Goal: Task Accomplishment & Management: Manage account settings

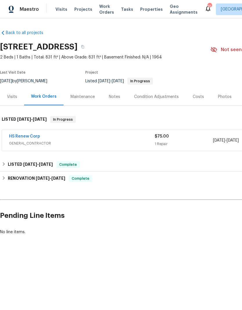
click at [20, 138] on link "HS Renew Corp" at bounding box center [24, 136] width 31 height 4
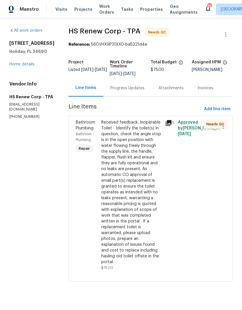
click at [158, 127] on div "Received feedback: Inoperable Toilet - Identify the toilet(s) in question, chec…" at bounding box center [131, 191] width 60 height 145
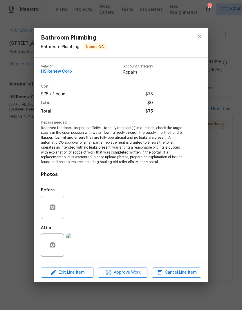
click at [75, 245] on img at bounding box center [77, 244] width 23 height 23
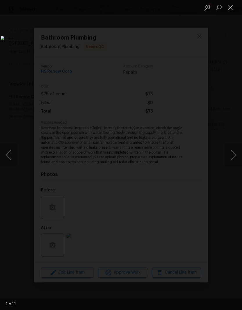
click at [230, 10] on button "Close lightbox" at bounding box center [231, 7] width 12 height 10
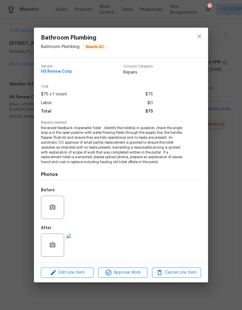
click at [221, 226] on div "Bathroom Plumbing Bathroom - Plumbing Needs QC Vendor HS Renew Corp Account Cat…" at bounding box center [121, 155] width 242 height 310
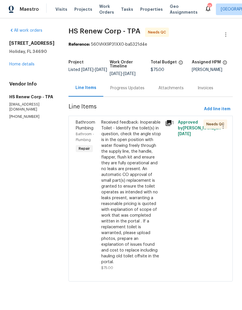
click at [17, 75] on div "All work orders [STREET_ADDRESS] Home details Vendor Info HS Renew Corp - TPA […" at bounding box center [31, 73] width 45 height 91
click at [18, 66] on link "Home details" at bounding box center [21, 64] width 25 height 4
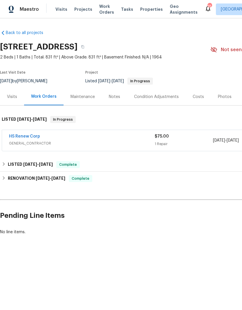
click at [75, 99] on div "Maintenance" at bounding box center [83, 97] width 24 height 6
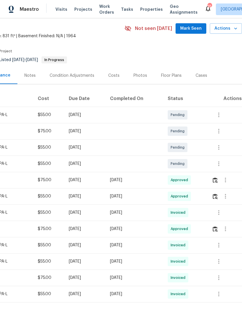
scroll to position [21, 86]
click at [217, 182] on img "button" at bounding box center [215, 180] width 5 height 6
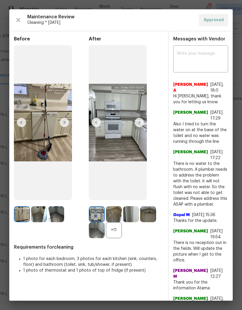
click at [141, 127] on img at bounding box center [139, 122] width 9 height 9
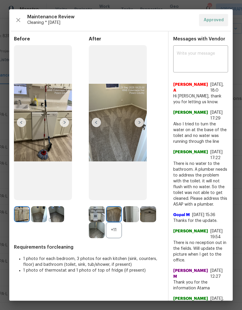
click at [140, 127] on img at bounding box center [139, 122] width 9 height 9
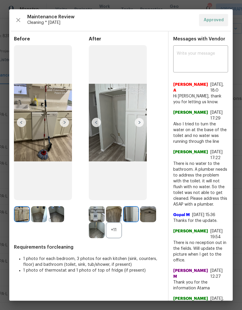
click at [139, 126] on img at bounding box center [139, 122] width 9 height 9
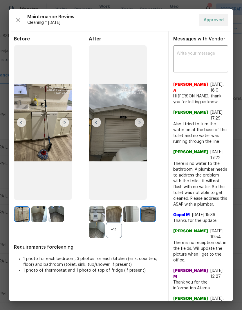
scroll to position [0, 0]
click at [17, 20] on icon "button" at bounding box center [18, 20] width 7 height 7
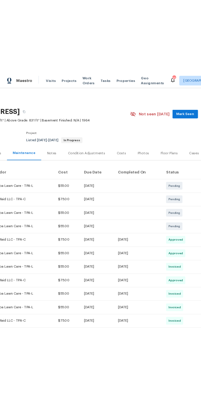
scroll to position [0, 52]
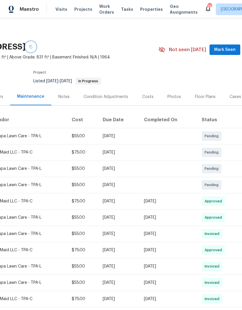
click at [36, 48] on button "button" at bounding box center [31, 47] width 10 height 10
